Goal: Transaction & Acquisition: Purchase product/service

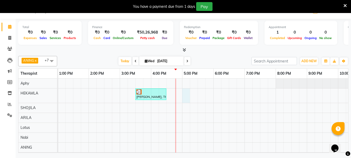
click at [185, 97] on div "[PERSON_NAME], TK01, 03:30 PM-04:30 PM, Aroma Thai [ 60 Min ]" at bounding box center [166, 119] width 467 height 83
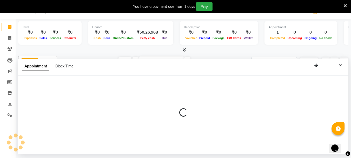
select select "37459"
select select "1020"
select select "tentative"
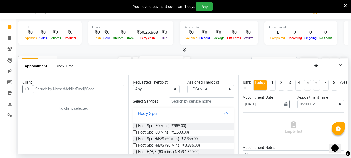
click at [41, 89] on input "text" at bounding box center [78, 89] width 91 height 8
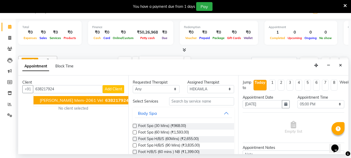
click at [60, 102] on span "[PERSON_NAME] mem-2061 vel" at bounding box center [71, 99] width 63 height 5
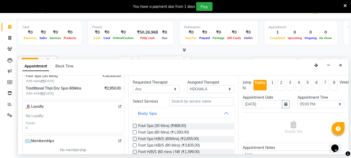
scroll to position [78, 0]
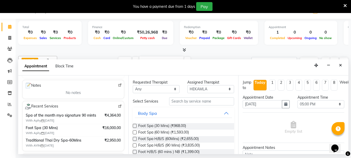
type input "6382179245"
click at [180, 100] on input "text" at bounding box center [201, 101] width 65 height 8
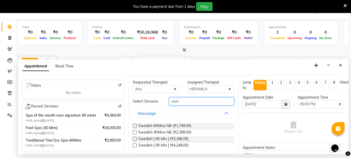
type input "swe"
click at [134, 139] on label at bounding box center [135, 139] width 4 height 4
click at [134, 139] on input "checkbox" at bounding box center [134, 138] width 3 height 3
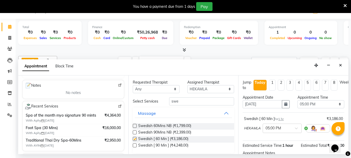
checkbox input "false"
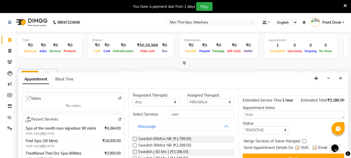
scroll to position [62, 0]
click at [284, 153] on button "Book" at bounding box center [294, 157] width 102 height 9
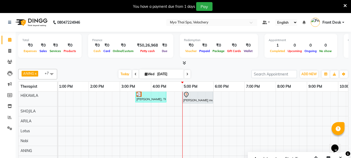
scroll to position [13, 0]
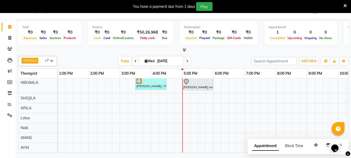
click at [203, 142] on div "[PERSON_NAME], TK01, 03:30 PM-04:30 PM, Aroma Thai [ 60 Min ] [PERSON_NAME] mem…" at bounding box center [166, 110] width 467 height 84
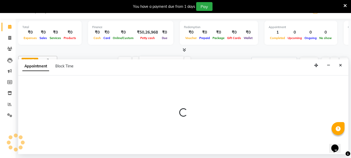
select select "84844"
select select "1050"
select select "tentative"
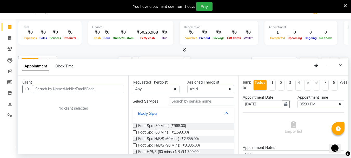
click at [41, 88] on input "text" at bounding box center [78, 89] width 91 height 8
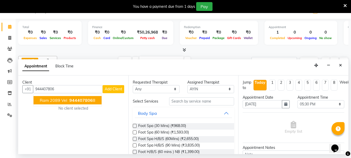
click at [67, 101] on button "Ram 2089 vel 944407806 8" at bounding box center [68, 100] width 68 height 8
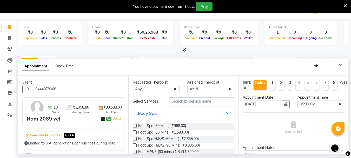
type input "9444078068"
click at [184, 100] on input "text" at bounding box center [201, 101] width 65 height 8
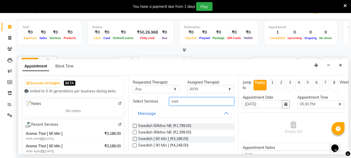
type input "swe"
click at [134, 145] on label at bounding box center [135, 145] width 4 height 4
click at [134, 145] on input "checkbox" at bounding box center [134, 145] width 3 height 3
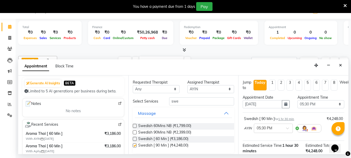
checkbox input "false"
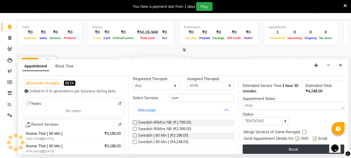
scroll to position [68, 0]
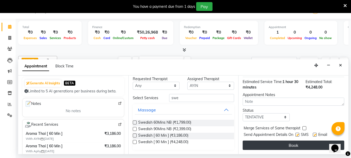
click at [290, 142] on button "Book" at bounding box center [294, 144] width 102 height 9
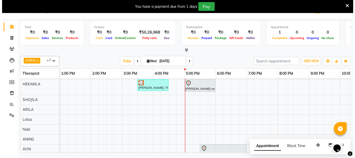
scroll to position [0, 0]
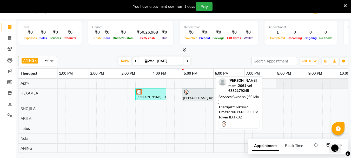
click at [193, 95] on div at bounding box center [197, 92] width 29 height 6
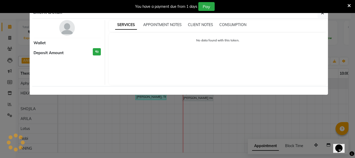
select select "7"
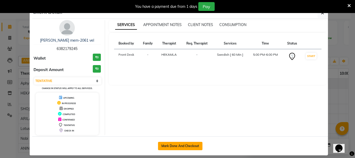
click at [186, 143] on button "Mark Done And Checkout" at bounding box center [180, 146] width 44 height 8
select select "service"
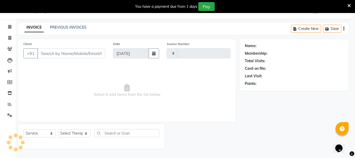
type input "1589"
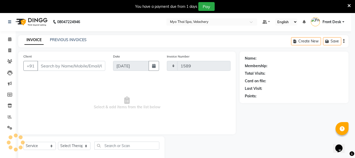
select select "5554"
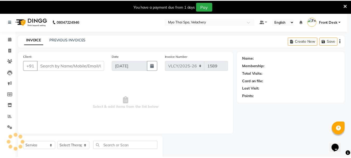
scroll to position [0, 0]
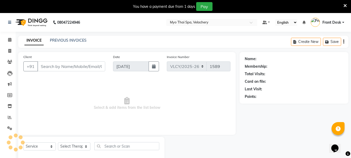
type input "6382179245"
select select "37459"
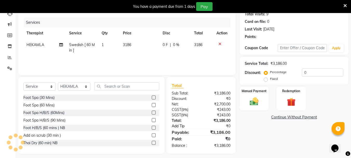
scroll to position [63, 0]
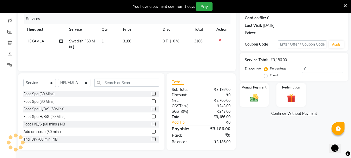
click at [84, 40] on span "Swedish [ 60 Min ]" at bounding box center [82, 44] width 26 height 10
select select "37459"
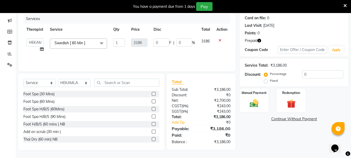
click at [102, 42] on span at bounding box center [101, 43] width 10 height 10
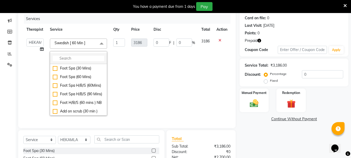
click at [77, 58] on input "multiselect-search" at bounding box center [78, 58] width 51 height 5
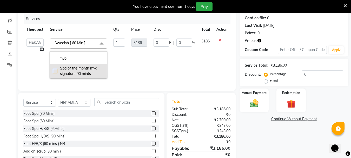
type input "myo"
click at [54, 69] on div "Spa of the month myo signature 90 mints" at bounding box center [78, 70] width 51 height 11
checkbox input "true"
type input "4364"
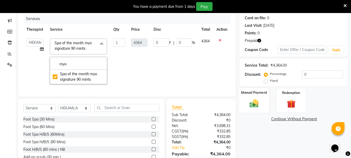
click at [239, 95] on div "Manual Payment" at bounding box center [254, 100] width 30 height 25
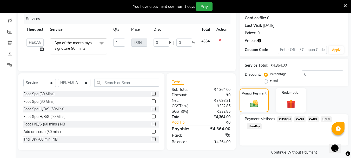
click at [292, 95] on div "Redemption" at bounding box center [291, 100] width 30 height 25
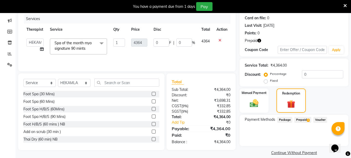
click at [303, 119] on span "Prepaid 2" at bounding box center [302, 120] width 17 height 6
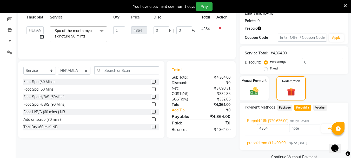
scroll to position [86, 0]
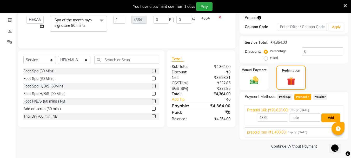
click at [328, 117] on button "Add" at bounding box center [330, 117] width 19 height 9
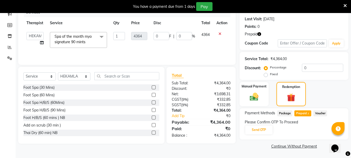
scroll to position [70, 0]
click at [252, 129] on button "Send OTP" at bounding box center [258, 129] width 27 height 9
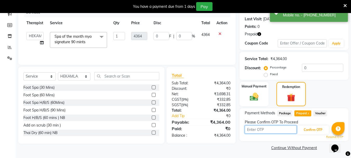
click at [255, 129] on input "text" at bounding box center [271, 129] width 52 height 8
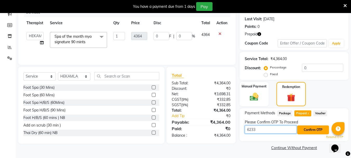
type input "6233"
click at [311, 131] on button "Confirm OTP" at bounding box center [313, 129] width 32 height 9
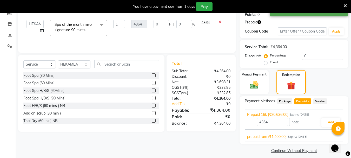
scroll to position [86, 0]
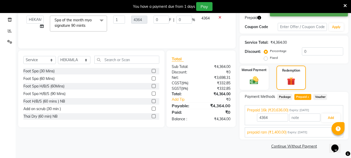
click at [283, 132] on span "prepaid ram (₹1,400.00)" at bounding box center [266, 131] width 39 height 5
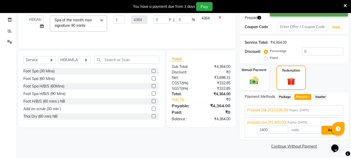
click at [323, 130] on button "Add" at bounding box center [330, 129] width 19 height 9
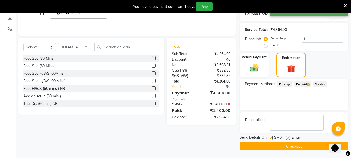
scroll to position [99, 0]
click at [276, 143] on button "Checkout" at bounding box center [293, 146] width 109 height 8
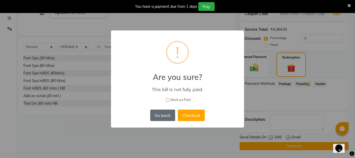
click at [154, 114] on button "Go back" at bounding box center [162, 114] width 25 height 11
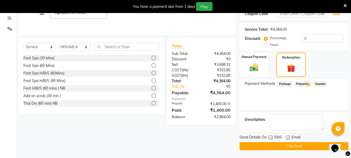
click at [303, 83] on span "Prepaid 2" at bounding box center [302, 84] width 17 height 6
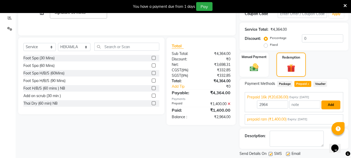
click at [329, 105] on button "Add" at bounding box center [330, 104] width 19 height 9
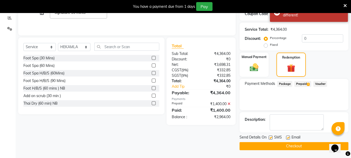
click at [282, 145] on button "Checkout" at bounding box center [293, 146] width 109 height 8
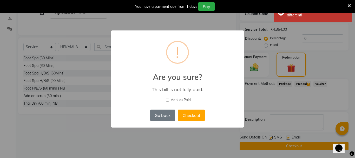
click at [256, 107] on div "× ! Are you sure? This bill is not fully paid. [PERSON_NAME] as Paid Go back No…" at bounding box center [177, 79] width 355 height 158
click at [264, 98] on div "× ! Are you sure? This bill is not fully paid. [PERSON_NAME] as Paid Go back No…" at bounding box center [177, 79] width 355 height 158
click at [163, 114] on button "Go back" at bounding box center [162, 114] width 25 height 11
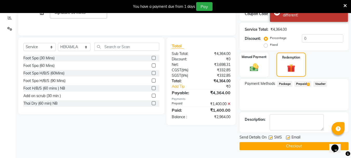
click at [306, 83] on span "Prepaid 2" at bounding box center [302, 84] width 17 height 6
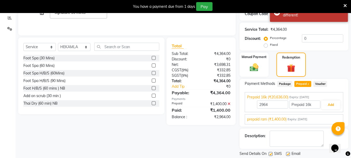
scroll to position [116, 0]
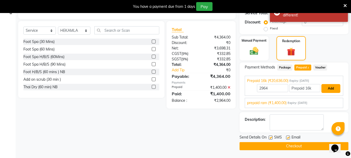
click at [331, 88] on button "Add" at bounding box center [330, 88] width 19 height 9
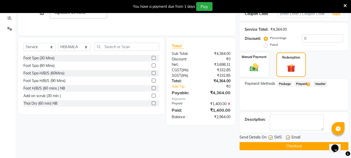
click at [307, 85] on span "2" at bounding box center [308, 84] width 3 height 3
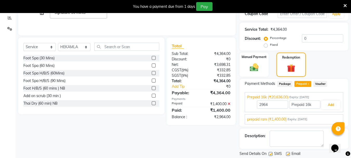
scroll to position [116, 0]
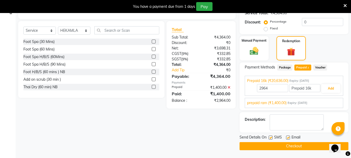
click at [323, 101] on div "prepaid ram (₹1,400.00) Expiry: [DATE]" at bounding box center [294, 102] width 94 height 5
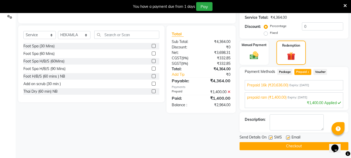
scroll to position [111, 0]
click at [320, 84] on div "Prepaid 16k (₹20,636.00) Expiry: [DATE]" at bounding box center [294, 84] width 94 height 5
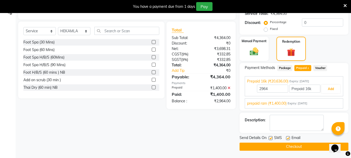
scroll to position [116, 0]
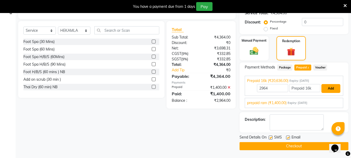
click at [327, 89] on button "Add" at bounding box center [330, 88] width 19 height 9
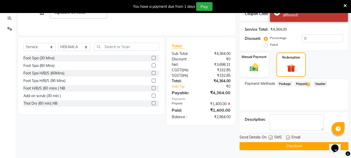
scroll to position [99, 0]
click at [277, 146] on button "Checkout" at bounding box center [293, 146] width 109 height 8
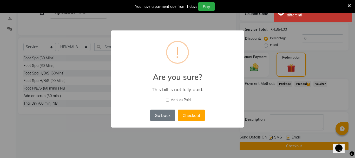
click at [305, 98] on div "× ! Are you sure? This bill is not fully paid. [PERSON_NAME] as Paid Go back No…" at bounding box center [177, 79] width 355 height 158
click at [160, 113] on button "Go back" at bounding box center [162, 114] width 25 height 11
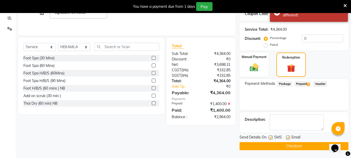
click at [307, 84] on span "2" at bounding box center [308, 84] width 3 height 3
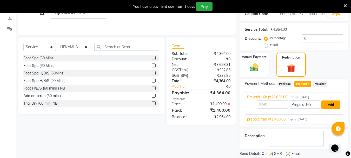
click at [325, 104] on button "Add" at bounding box center [330, 104] width 19 height 9
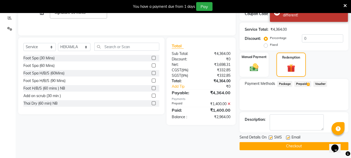
click at [280, 144] on button "Checkout" at bounding box center [293, 146] width 109 height 8
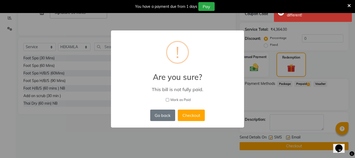
click at [319, 93] on div "× ! Are you sure? This bill is not fully paid. [PERSON_NAME] as Paid Go back No…" at bounding box center [177, 79] width 355 height 158
click at [156, 114] on button "Go back" at bounding box center [162, 114] width 25 height 11
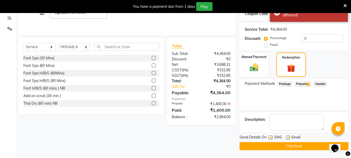
click at [300, 82] on span "Prepaid 2" at bounding box center [302, 84] width 17 height 6
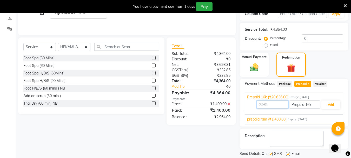
click at [272, 104] on input "2964" at bounding box center [272, 104] width 31 height 8
type input "2"
type input "4364"
click at [327, 103] on button "Add" at bounding box center [330, 104] width 19 height 9
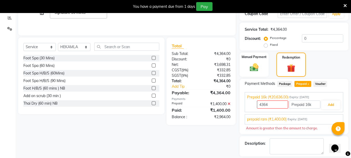
click at [229, 104] on icon at bounding box center [228, 104] width 3 height 4
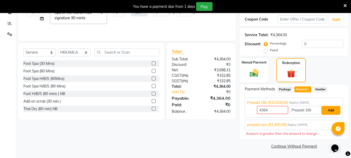
click at [325, 109] on button "Add" at bounding box center [330, 110] width 19 height 9
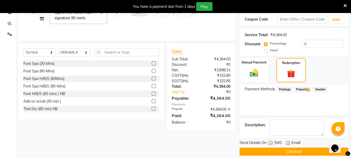
click at [273, 152] on button "Checkout" at bounding box center [293, 151] width 109 height 8
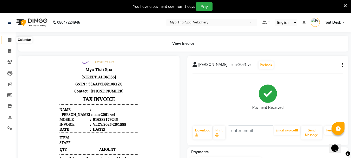
click at [10, 39] on icon at bounding box center [9, 40] width 3 height 4
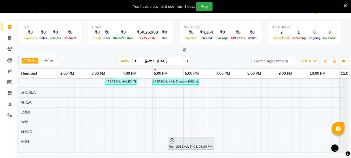
scroll to position [0, 178]
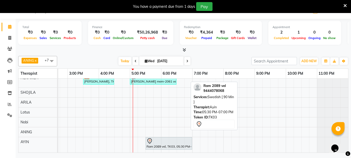
click at [166, 139] on div at bounding box center [168, 141] width 44 height 6
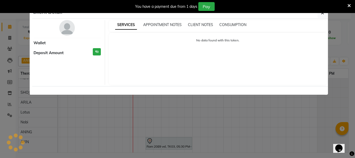
select select "7"
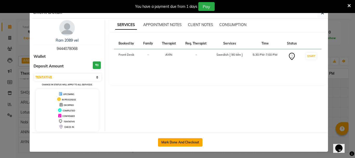
click at [181, 142] on button "Mark Done And Checkout" at bounding box center [180, 142] width 44 height 8
select select "service"
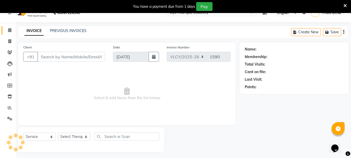
scroll to position [13, 0]
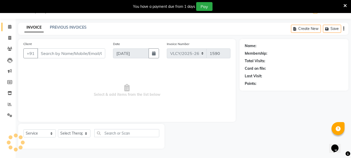
type input "9444078068"
select select "84844"
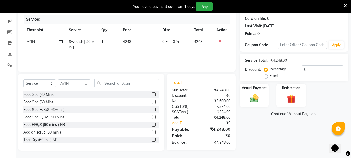
scroll to position [63, 0]
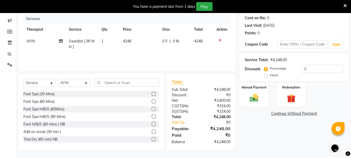
click at [85, 40] on span "Swedish [ 90 Min ]" at bounding box center [82, 44] width 26 height 10
select select "84844"
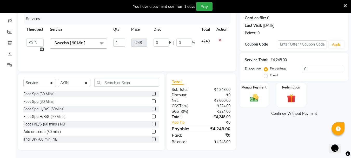
click at [100, 42] on span at bounding box center [101, 43] width 10 height 10
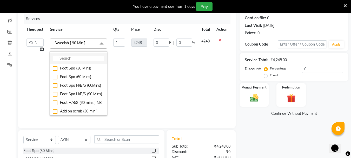
click at [63, 58] on input "multiselect-search" at bounding box center [78, 58] width 51 height 5
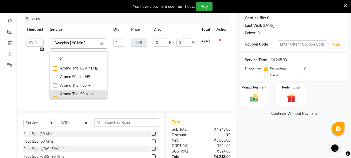
type input "ar"
click at [54, 93] on div "Aroma Thai 90 Mins" at bounding box center [78, 93] width 51 height 5
checkbox input "true"
type input "4012"
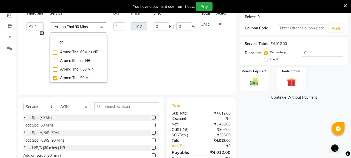
scroll to position [107, 0]
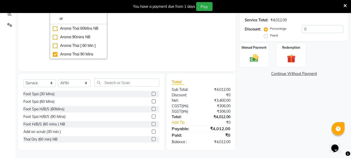
click at [275, 53] on div "Manual Payment Redemption" at bounding box center [294, 55] width 117 height 24
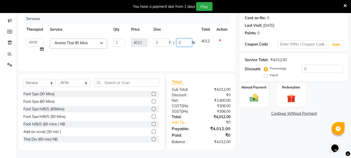
click at [181, 42] on input "0" at bounding box center [184, 42] width 16 height 8
type input "30"
click at [273, 98] on div "Manual Payment Redemption" at bounding box center [294, 95] width 117 height 24
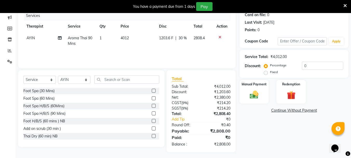
scroll to position [69, 0]
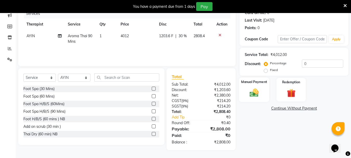
click at [250, 86] on div "Manual Payment" at bounding box center [254, 89] width 30 height 25
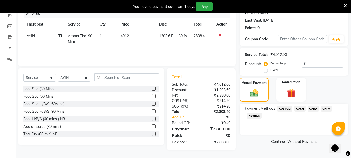
click at [301, 108] on span "CASH" at bounding box center [299, 108] width 11 height 6
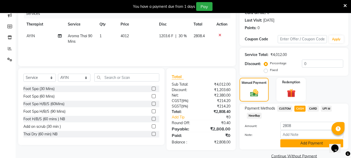
click at [303, 142] on button "Add Payment" at bounding box center [311, 143] width 63 height 8
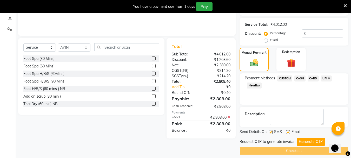
scroll to position [103, 0]
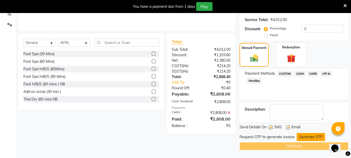
click at [311, 136] on button "Generate OTP" at bounding box center [311, 137] width 28 height 8
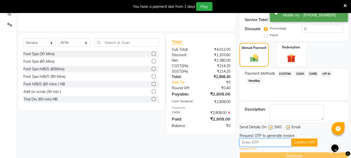
click at [249, 141] on input "text" at bounding box center [265, 142] width 52 height 8
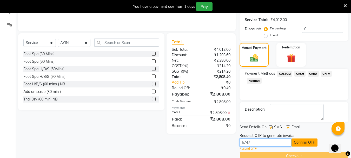
type input "6747"
click at [304, 142] on button "Confirm OTP" at bounding box center [304, 142] width 26 height 8
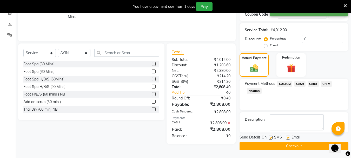
click at [294, 145] on button "Checkout" at bounding box center [293, 146] width 109 height 8
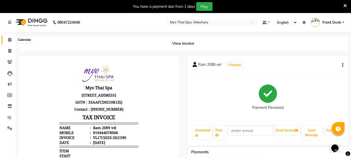
click at [10, 38] on icon at bounding box center [9, 40] width 3 height 4
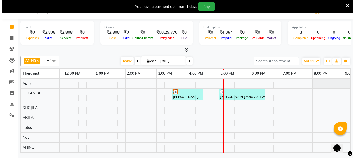
scroll to position [0, 178]
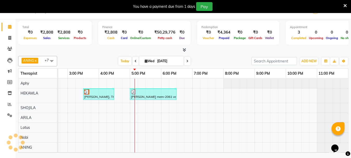
click at [161, 124] on div "[PERSON_NAME], TK01, 03:30 PM-04:30 PM, Aroma Thai [ 60 Min ] [PERSON_NAME] mem…" at bounding box center [114, 122] width 467 height 88
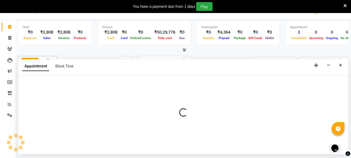
select select "76519"
select select "1080"
select select "tentative"
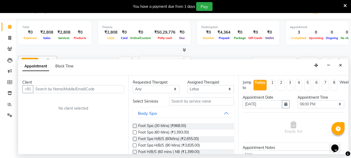
click at [43, 89] on input "text" at bounding box center [78, 89] width 91 height 8
type input "9952232547"
click at [111, 89] on span "Add Client" at bounding box center [113, 88] width 17 height 5
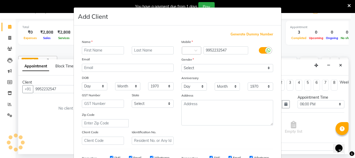
click at [94, 47] on input "text" at bounding box center [103, 50] width 42 height 8
type input "sanjay"
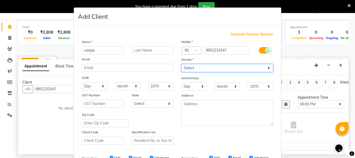
click at [268, 68] on select "Select [DEMOGRAPHIC_DATA] [DEMOGRAPHIC_DATA] Other Prefer Not To Say" at bounding box center [227, 68] width 92 height 8
select select "[DEMOGRAPHIC_DATA]"
click at [181, 64] on select "Select [DEMOGRAPHIC_DATA] [DEMOGRAPHIC_DATA] Other Prefer Not To Say" at bounding box center [227, 68] width 92 height 8
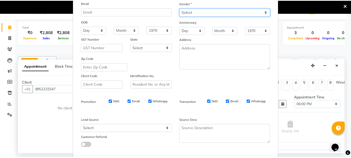
scroll to position [82, 0]
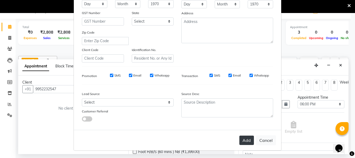
click at [249, 142] on button "Add" at bounding box center [246, 139] width 15 height 9
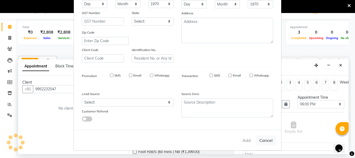
select select
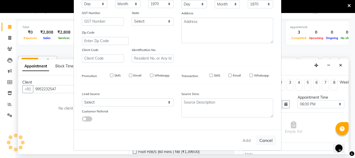
select select
checkbox input "false"
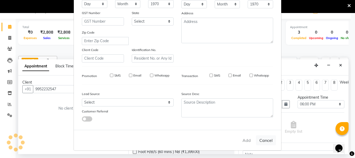
checkbox input "false"
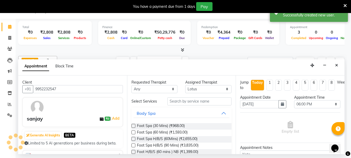
scroll to position [0, 174]
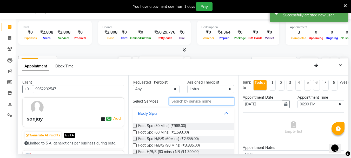
click at [178, 101] on input "text" at bounding box center [201, 101] width 65 height 8
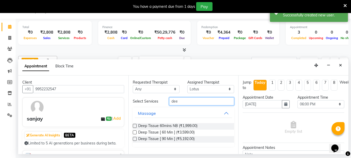
type input "dee"
click at [134, 137] on label at bounding box center [135, 139] width 4 height 4
click at [134, 137] on input "checkbox" at bounding box center [134, 138] width 3 height 3
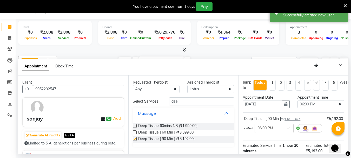
checkbox input "false"
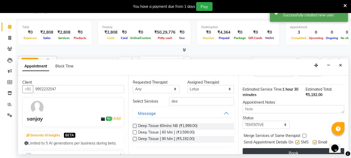
scroll to position [68, 0]
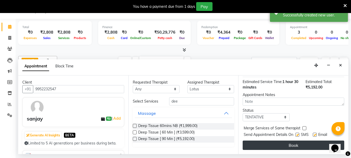
click at [269, 143] on button "Book" at bounding box center [294, 144] width 102 height 9
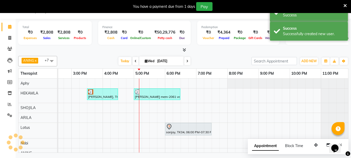
scroll to position [0, 0]
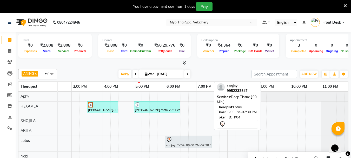
click at [178, 141] on div at bounding box center [188, 139] width 44 height 6
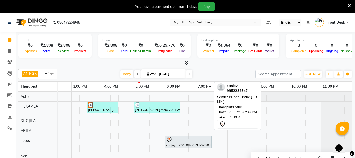
select select "7"
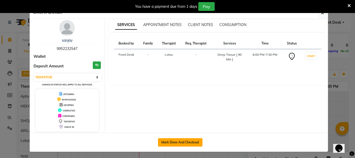
click at [173, 143] on button "Mark Done And Checkout" at bounding box center [180, 142] width 44 height 8
select select "service"
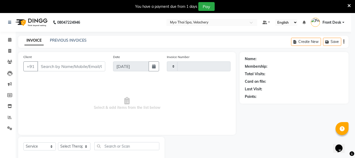
type input "1591"
select select "3"
select select "5554"
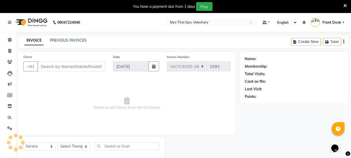
type input "9952232547"
select select "76519"
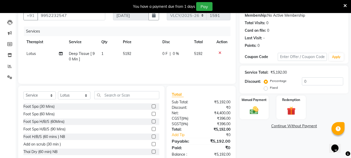
scroll to position [63, 0]
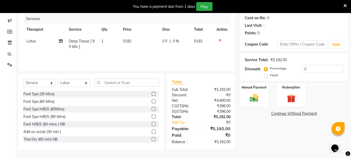
click at [252, 123] on div "Name: [PERSON_NAME] Membership: No Active Membership Total Visits: 0 Card on fi…" at bounding box center [295, 69] width 113 height 161
click at [270, 76] on label "Fixed" at bounding box center [274, 75] width 8 height 5
click at [265, 76] on input "Fixed" at bounding box center [267, 75] width 4 height 4
radio input "true"
click at [311, 70] on input "0" at bounding box center [322, 69] width 41 height 8
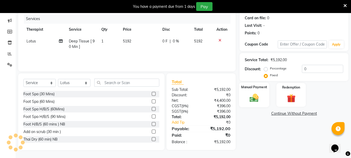
click at [258, 92] on img at bounding box center [254, 97] width 15 height 10
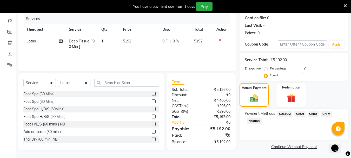
click at [310, 113] on span "CARD" at bounding box center [312, 114] width 11 height 6
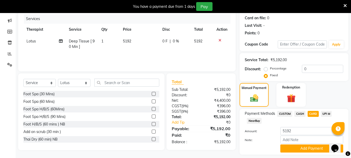
click at [298, 114] on span "CASH" at bounding box center [299, 114] width 11 height 6
click at [296, 146] on button "Add Payment" at bounding box center [311, 148] width 63 height 8
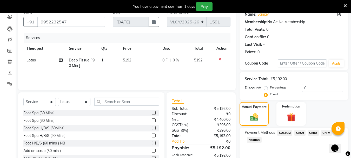
scroll to position [103, 0]
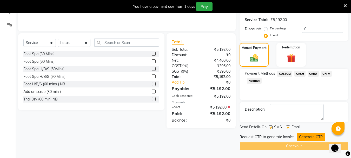
click at [302, 138] on button "Generate OTP" at bounding box center [311, 137] width 28 height 8
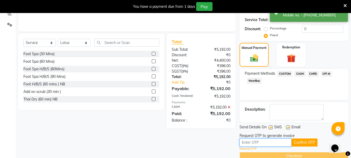
click at [255, 142] on input "text" at bounding box center [265, 142] width 52 height 8
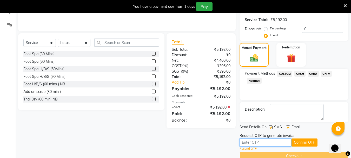
click at [250, 142] on input "text" at bounding box center [265, 142] width 52 height 8
type input "7021"
click at [272, 127] on label at bounding box center [271, 127] width 4 height 4
click at [272, 127] on input "checkbox" at bounding box center [270, 127] width 3 height 3
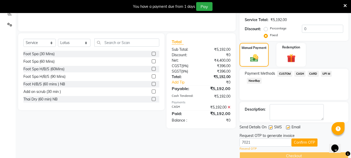
checkbox input "false"
click at [308, 30] on input "0" at bounding box center [322, 29] width 41 height 8
click at [229, 107] on icon at bounding box center [228, 107] width 3 height 4
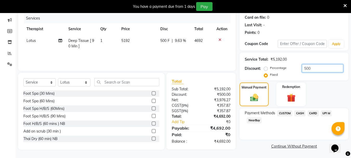
click at [317, 67] on input "500" at bounding box center [322, 68] width 41 height 8
type input "5"
type input "692"
click at [300, 113] on span "CASH" at bounding box center [299, 113] width 11 height 6
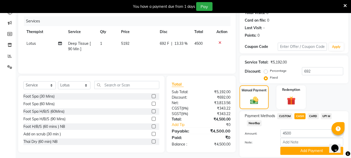
scroll to position [78, 0]
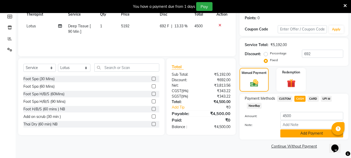
click at [300, 133] on button "Add Payment" at bounding box center [311, 133] width 63 height 8
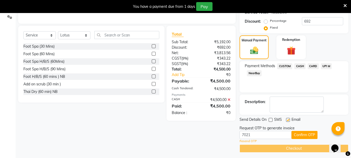
scroll to position [113, 0]
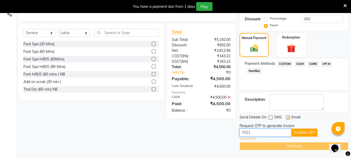
click at [260, 132] on input "7021" at bounding box center [265, 132] width 52 height 8
click at [289, 117] on label at bounding box center [288, 117] width 4 height 4
click at [289, 117] on input "checkbox" at bounding box center [287, 117] width 3 height 3
checkbox input "false"
click at [272, 147] on div "Checkout" at bounding box center [293, 146] width 109 height 8
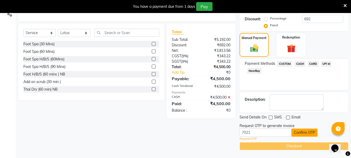
click at [301, 130] on button "Confirm OTP" at bounding box center [304, 132] width 26 height 8
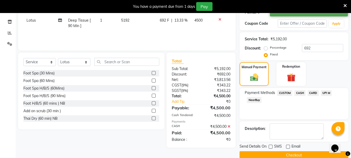
scroll to position [93, 0]
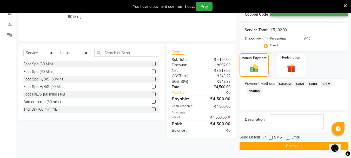
click at [264, 144] on button "Checkout" at bounding box center [293, 146] width 109 height 8
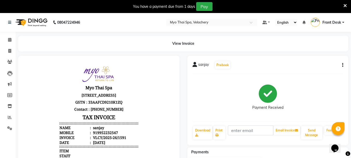
scroll to position [113, 0]
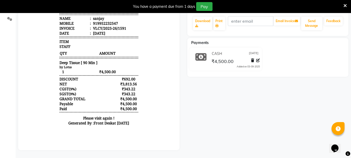
click at [195, 96] on div "sanjay Prebook Payment Received Download Print Email Invoice Send Message Feedb…" at bounding box center [267, 48] width 169 height 203
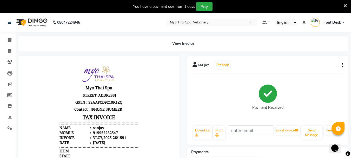
scroll to position [4, 0]
click at [10, 40] on icon at bounding box center [9, 40] width 3 height 4
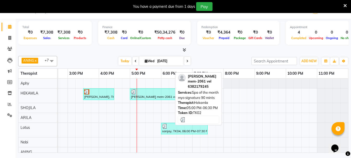
click at [145, 94] on div "[PERSON_NAME] mem-2061 vel, TK02, 05:00 PM-06:30 PM, Spa of the month myo signa…" at bounding box center [152, 94] width 45 height 10
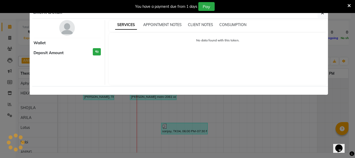
select select "3"
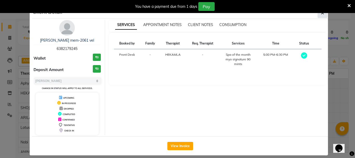
click at [321, 14] on icon "button" at bounding box center [322, 13] width 3 height 4
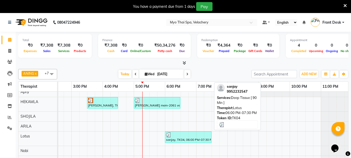
scroll to position [23, 0]
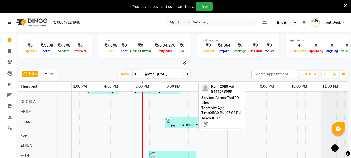
click at [166, 152] on div at bounding box center [172, 154] width 44 height 5
select select "3"
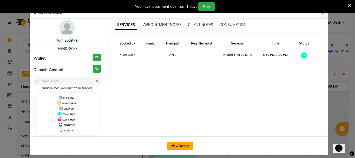
click at [172, 147] on button "View Invoice" at bounding box center [180, 146] width 26 height 8
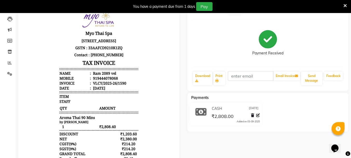
scroll to position [14, 0]
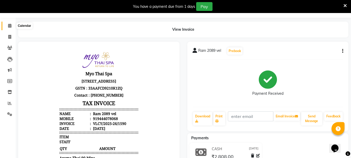
click at [7, 24] on span at bounding box center [9, 26] width 9 height 6
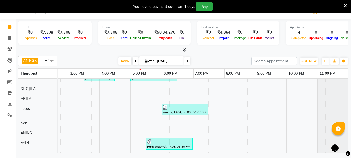
scroll to position [0, 177]
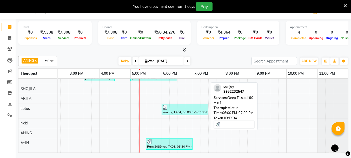
click at [175, 108] on div "sanjay, TK04, 06:00 PM-07:30 PM, Deep Tissue [ 90 Min ]" at bounding box center [184, 109] width 45 height 10
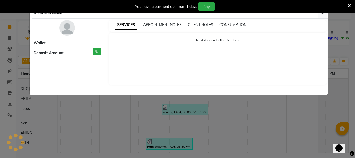
select select "3"
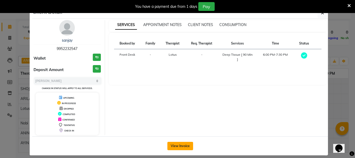
click at [172, 145] on button "View Invoice" at bounding box center [180, 146] width 26 height 8
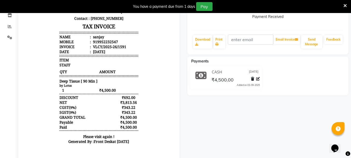
scroll to position [87, 0]
